Goal: Task Accomplishment & Management: Complete application form

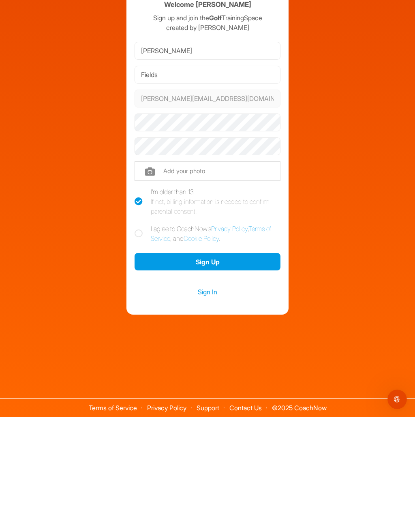
click at [235, 344] on button "Sign Up" at bounding box center [208, 352] width 146 height 17
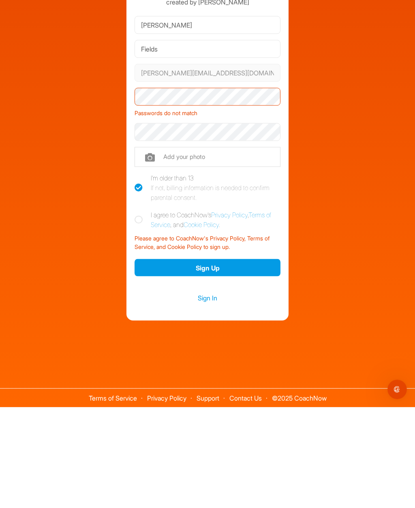
click at [241, 359] on button "Sign Up" at bounding box center [208, 367] width 146 height 17
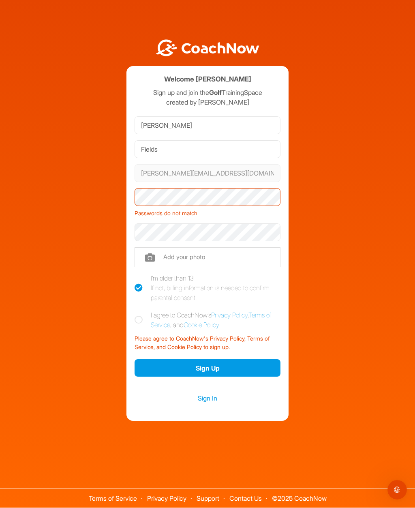
click at [232, 377] on button "Sign Up" at bounding box center [208, 367] width 146 height 17
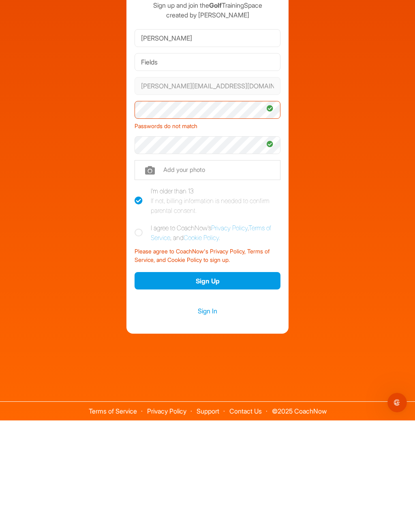
click at [244, 359] on button "Sign Up" at bounding box center [208, 367] width 146 height 17
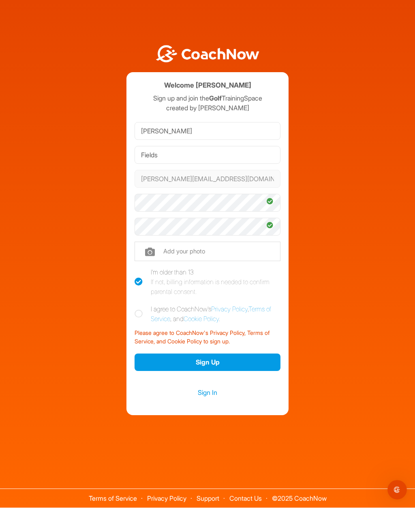
click at [243, 371] on button "Sign Up" at bounding box center [208, 362] width 146 height 17
click at [248, 370] on button "Sign Up" at bounding box center [208, 362] width 146 height 17
click at [207, 371] on button "Sign Up" at bounding box center [208, 362] width 146 height 17
click at [142, 318] on icon at bounding box center [139, 314] width 8 height 8
click at [140, 310] on input "I agree to CoachNow's Privacy Policy , Terms of Service , and Cookie Policy ." at bounding box center [137, 306] width 5 height 5
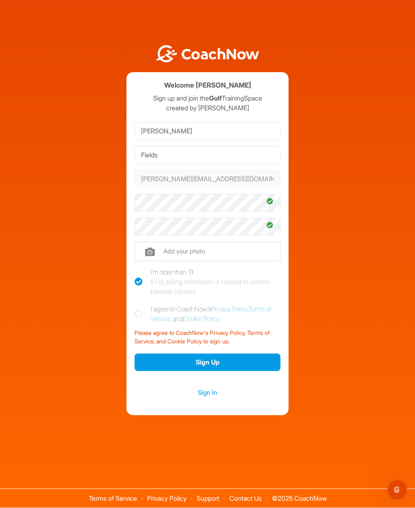
checkbox input "true"
click at [239, 371] on button "Sign Up" at bounding box center [208, 362] width 146 height 17
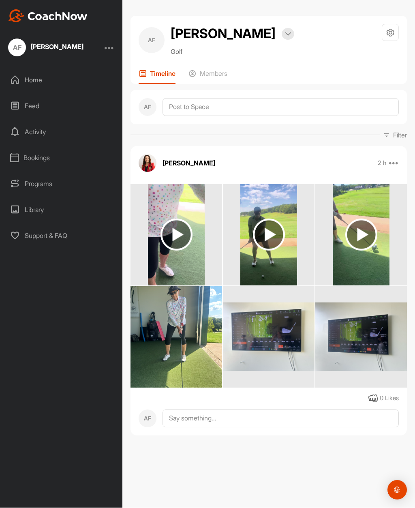
click at [392, 30] on icon at bounding box center [390, 32] width 9 height 9
click at [358, 108] on li "Leave Space" at bounding box center [366, 108] width 66 height 26
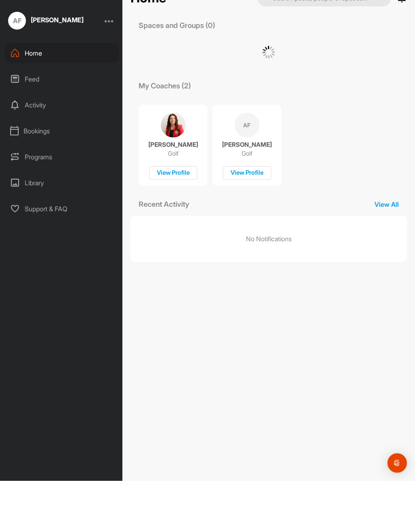
scroll to position [27, 0]
